Goal: Information Seeking & Learning: Find contact information

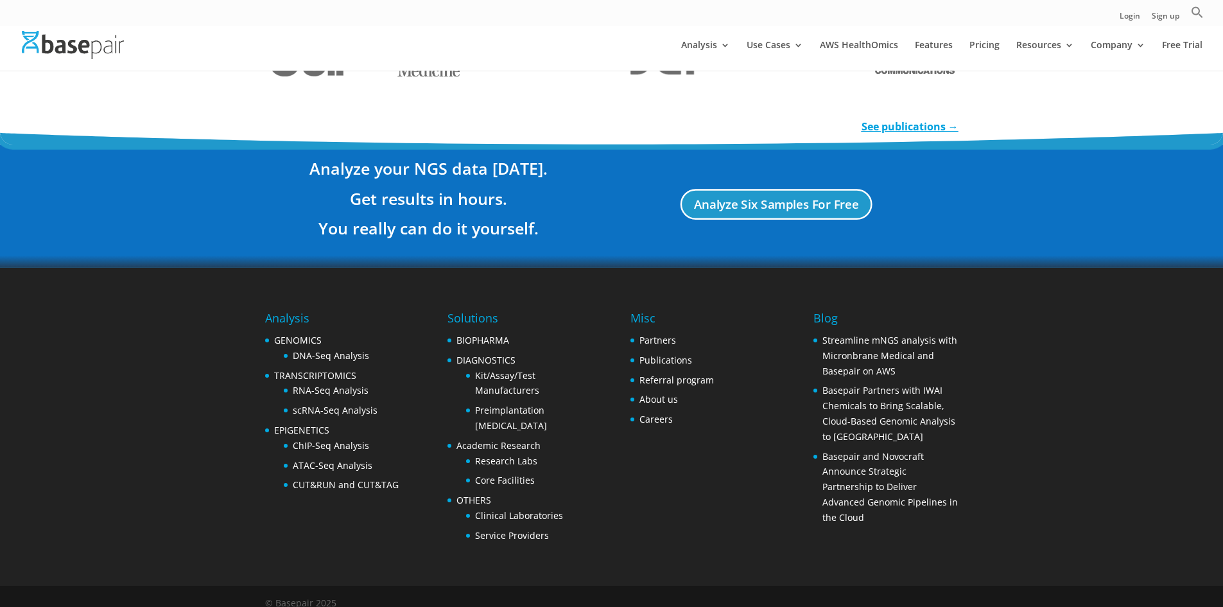
scroll to position [511, 0]
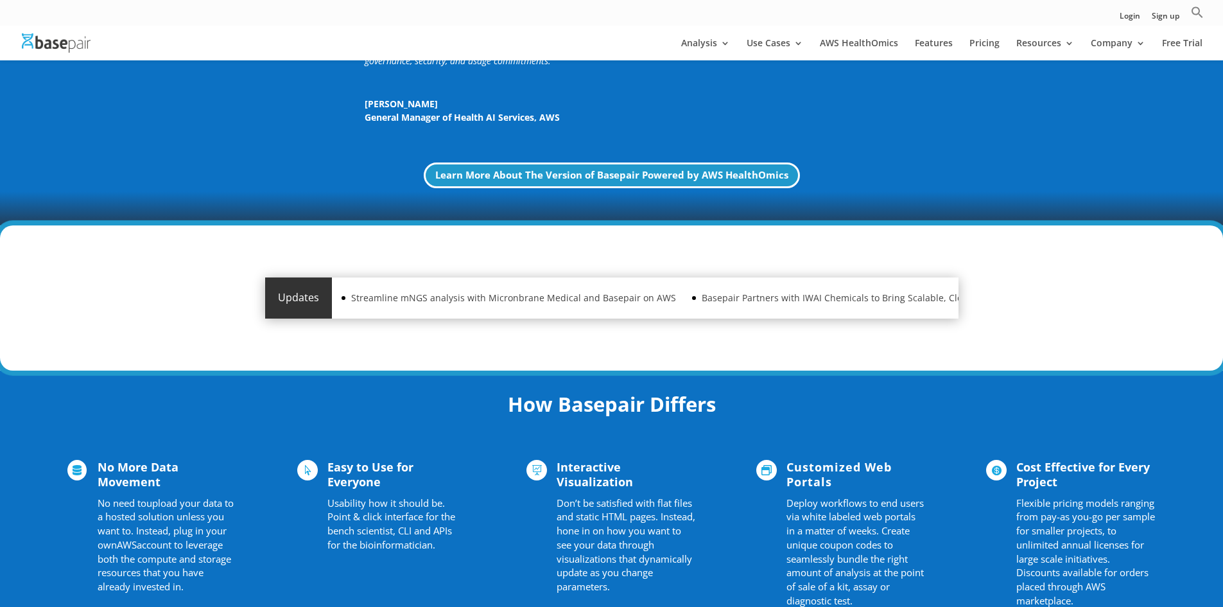
click at [399, 444] on div " No More Data Movement No need to upload your data to a hosted solution unless…" at bounding box center [611, 536] width 1088 height 189
click at [446, 406] on h2 "How Basepair Differs" at bounding box center [611, 407] width 693 height 35
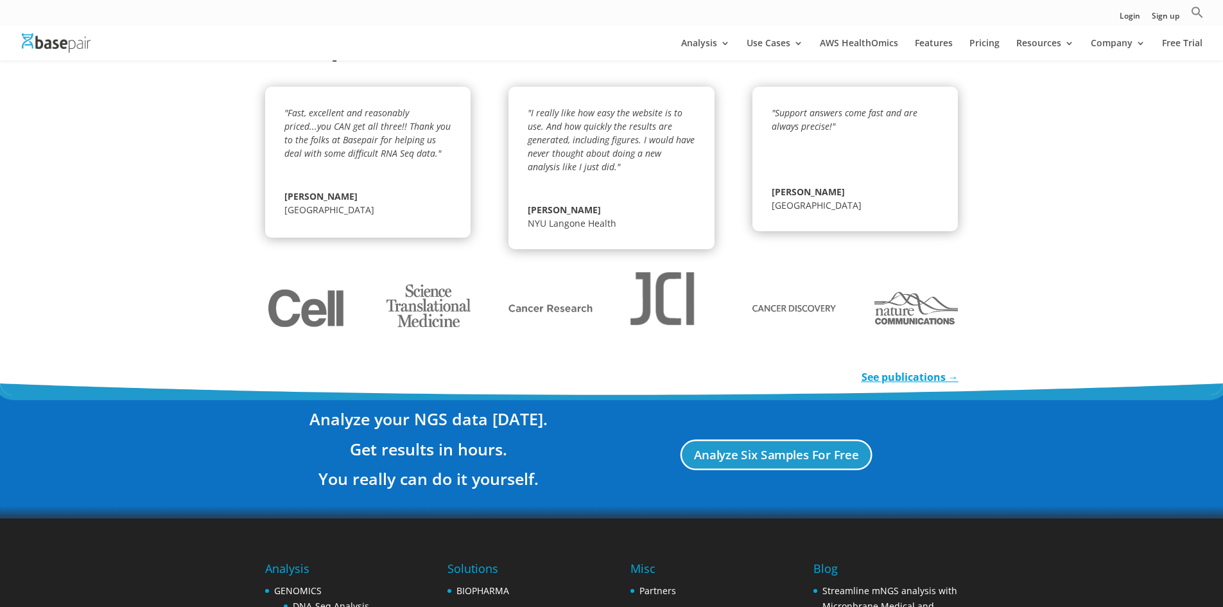
scroll to position [2268, 0]
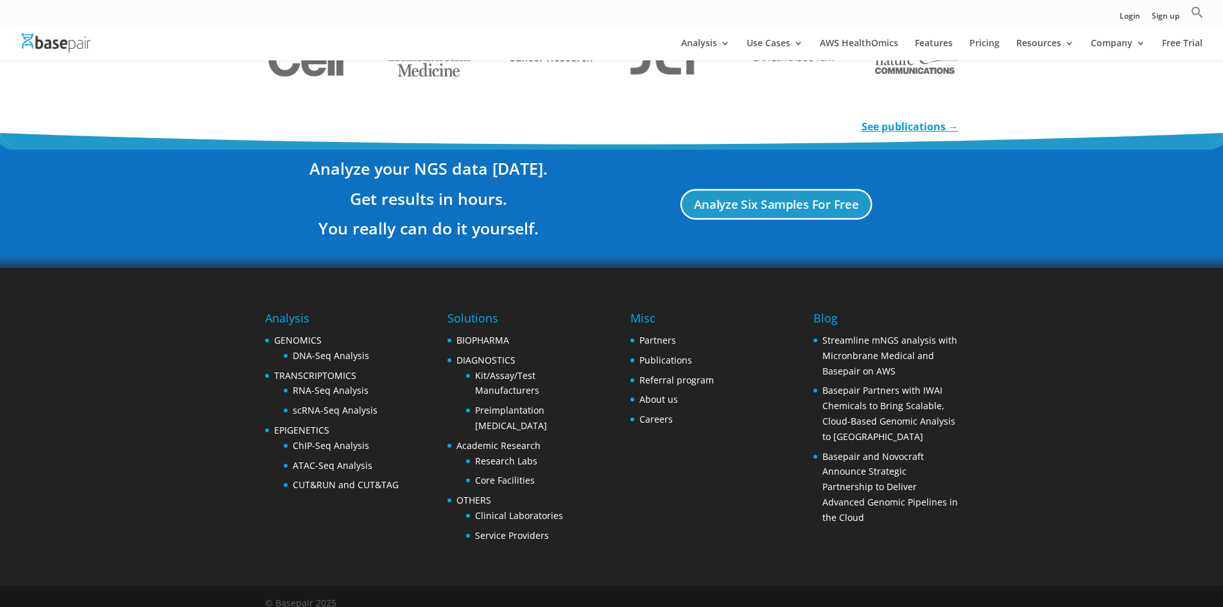
click at [292, 595] on div "© Basepair 2025" at bounding box center [300, 606] width 71 height 22
copy div "Basepair"
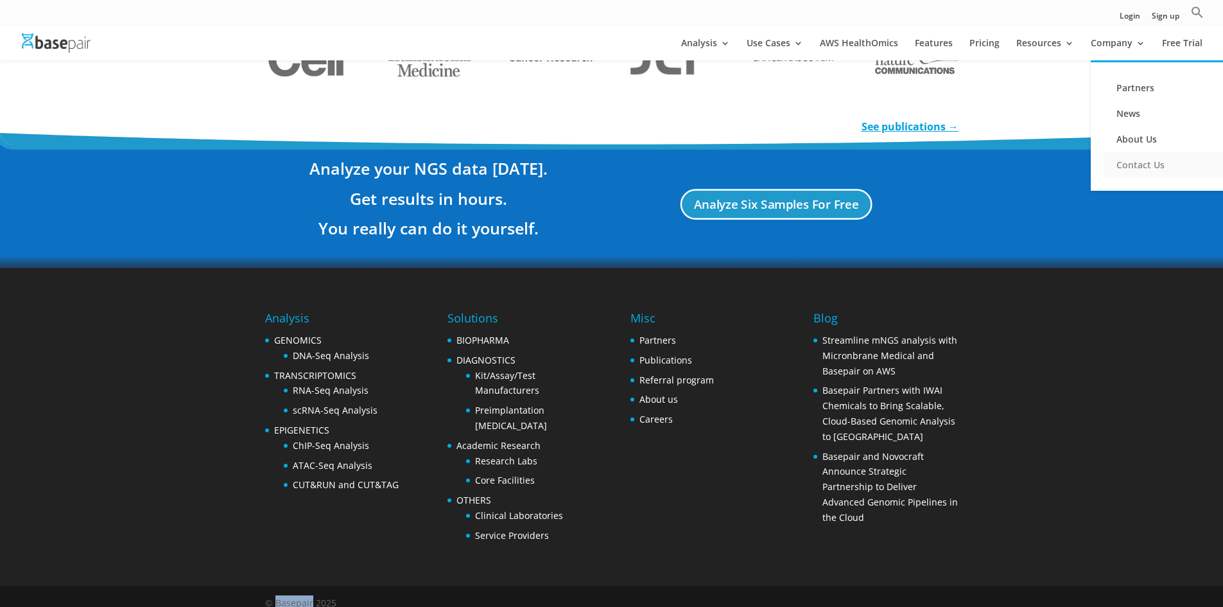
click at [1150, 168] on link "Contact Us" at bounding box center [1167, 165] width 128 height 26
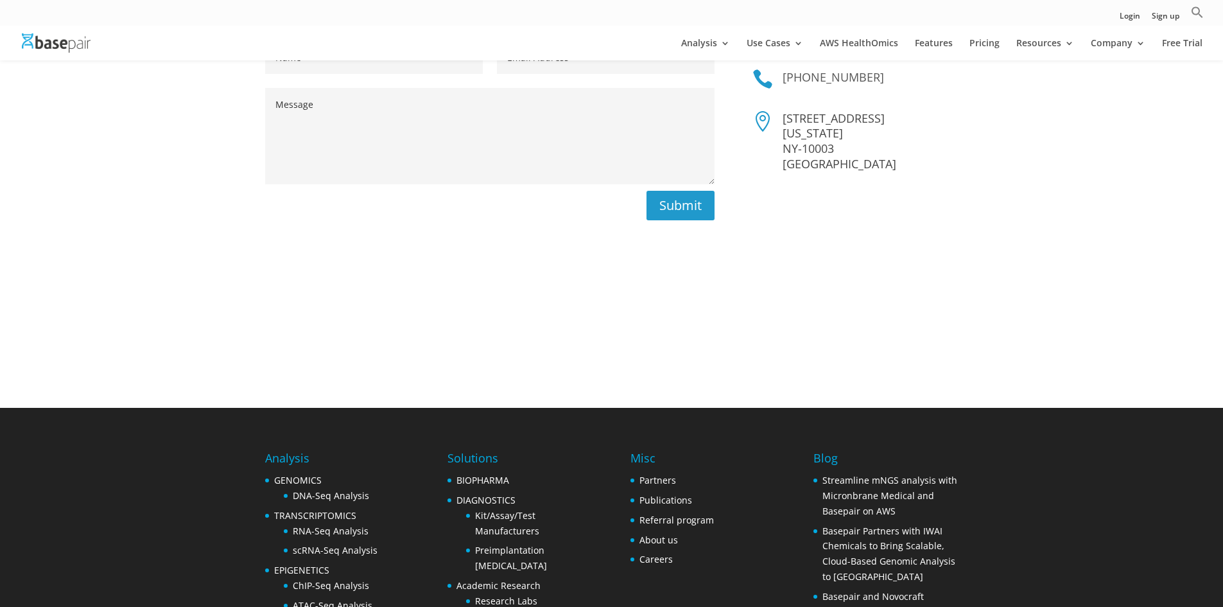
scroll to position [80, 0]
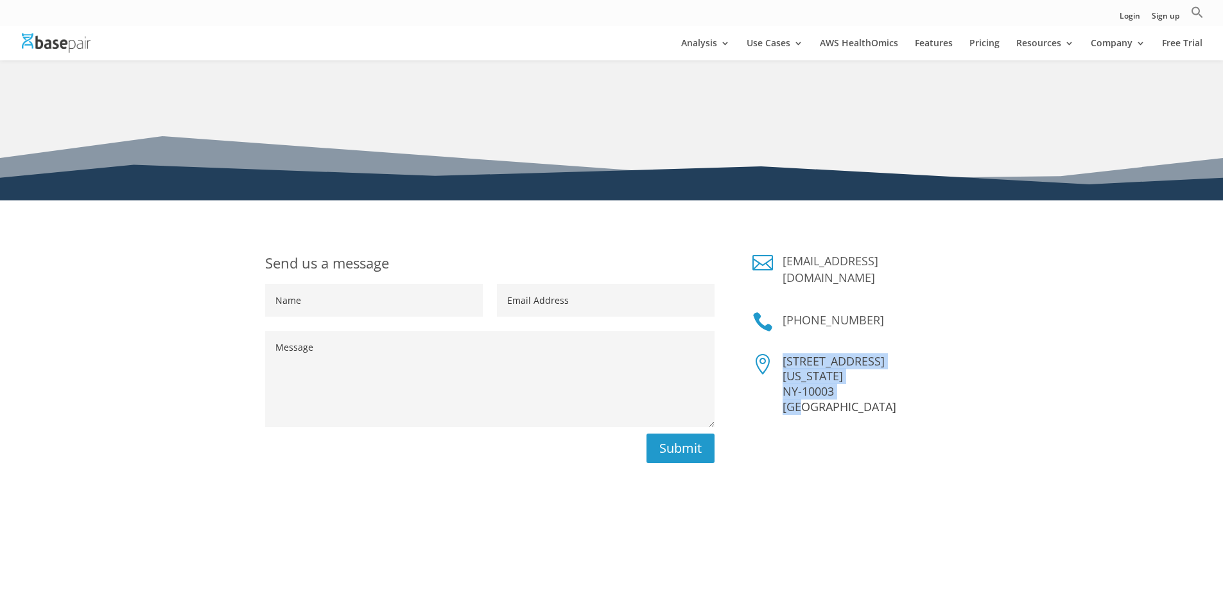
drag, startPoint x: 824, startPoint y: 393, endPoint x: 781, endPoint y: 347, distance: 63.2
click at [781, 354] on div "[STREET_ADDRESS][US_STATE]" at bounding box center [865, 384] width 185 height 61
copy p "[STREET_ADDRESS][US_STATE]"
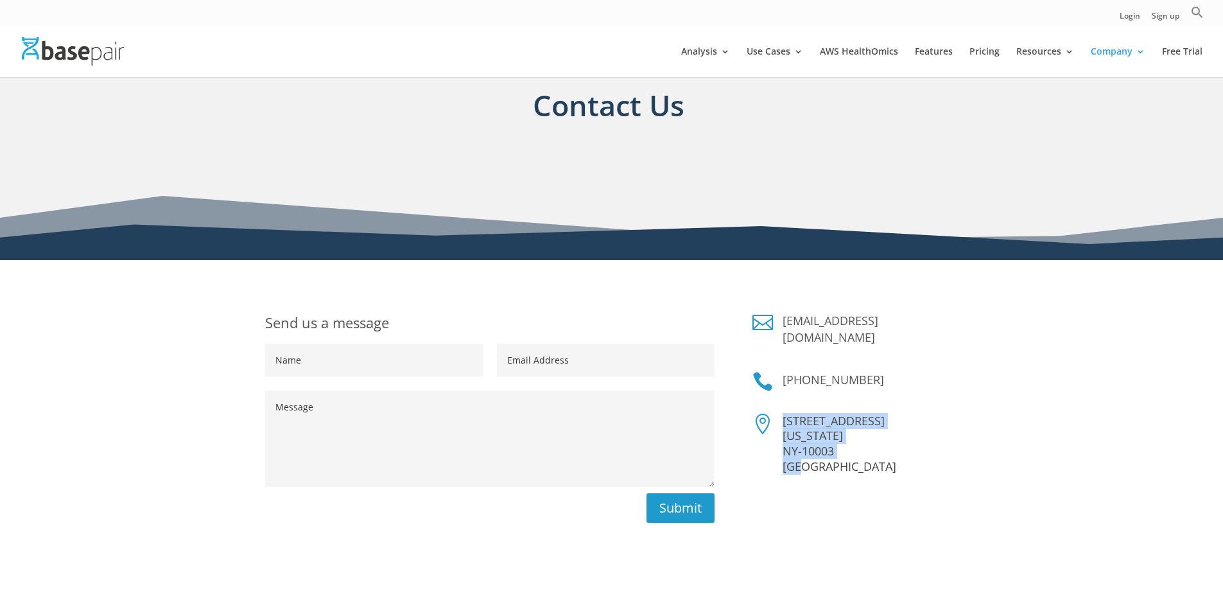
scroll to position [0, 0]
